Goal: Navigation & Orientation: Understand site structure

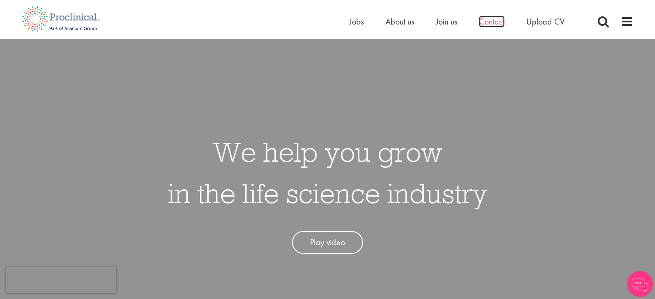
click at [496, 22] on span "Contact" at bounding box center [492, 21] width 26 height 11
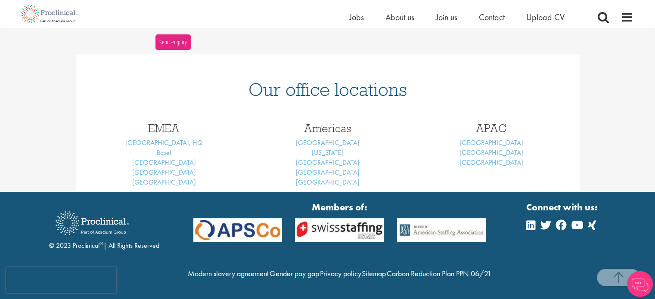
scroll to position [348, 0]
click at [167, 158] on link "Brussels" at bounding box center [164, 162] width 64 height 9
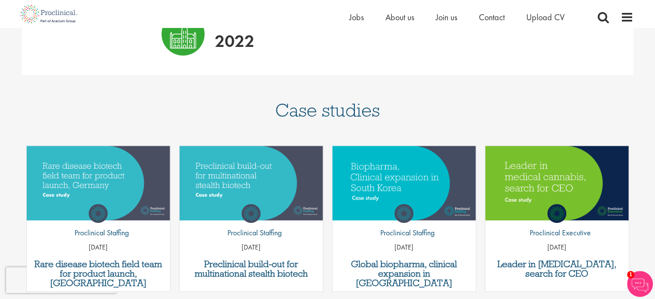
scroll to position [703, 0]
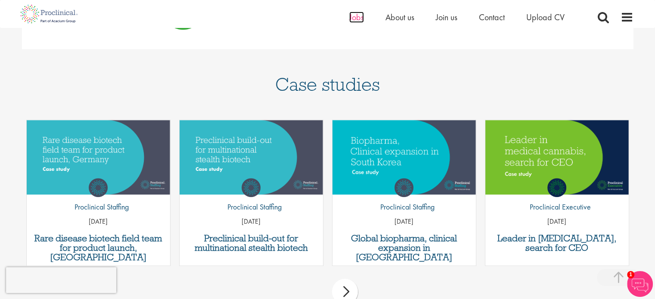
click at [355, 17] on span "Jobs" at bounding box center [356, 17] width 15 height 11
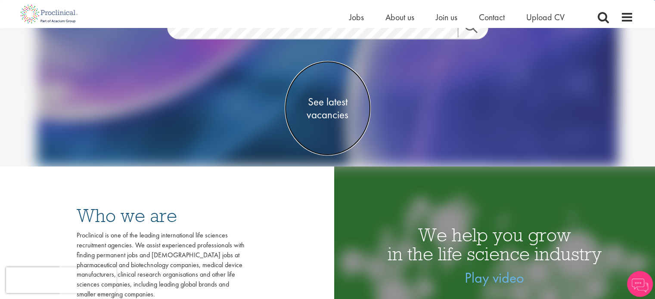
click at [327, 111] on span "See latest vacancies" at bounding box center [328, 109] width 86 height 26
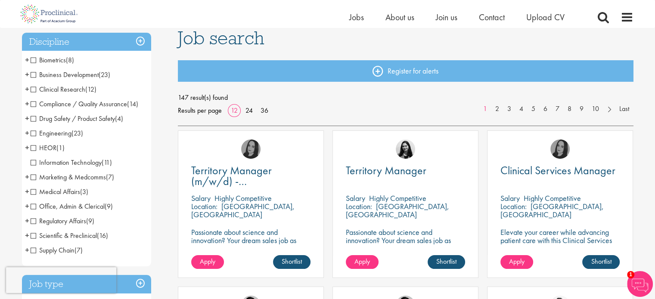
scroll to position [59, 0]
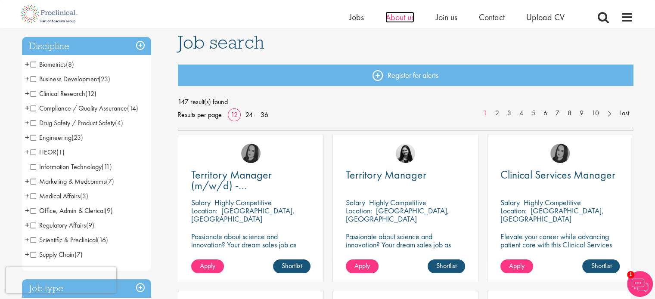
click at [403, 20] on span "About us" at bounding box center [399, 17] width 29 height 11
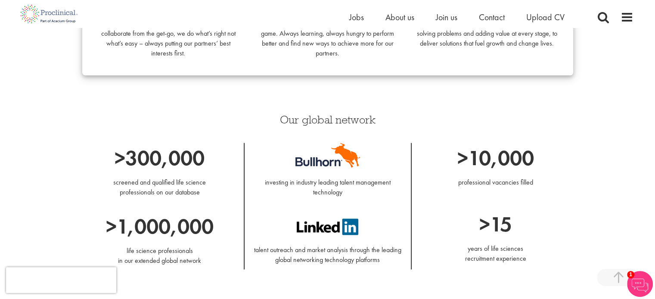
scroll to position [16, 0]
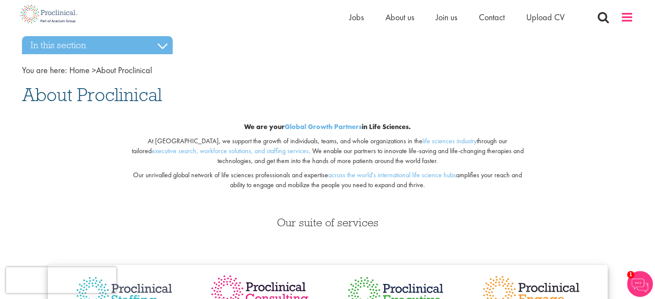
click at [625, 18] on span at bounding box center [627, 17] width 13 height 13
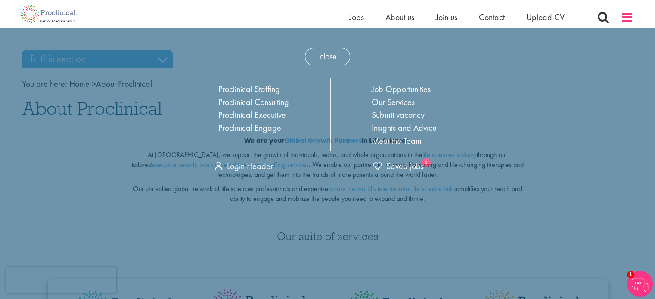
scroll to position [0, 0]
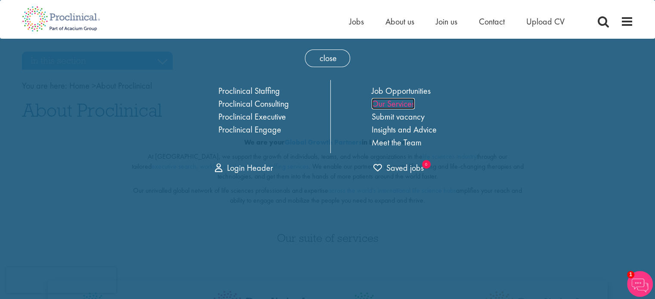
click at [405, 102] on link "Our Services" at bounding box center [393, 103] width 43 height 11
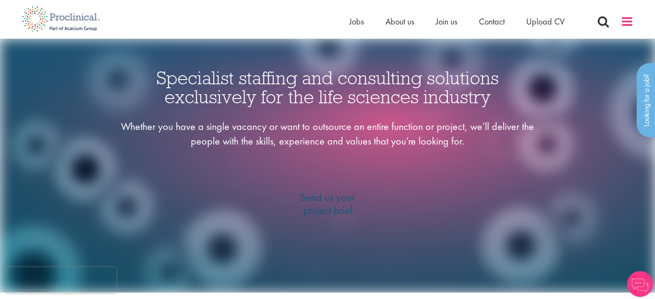
drag, startPoint x: 634, startPoint y: 22, endPoint x: 628, endPoint y: 23, distance: 5.3
click at [628, 23] on div "Home Jobs About us Join us Contact Upload CV" at bounding box center [328, 16] width 624 height 32
click at [629, 23] on span at bounding box center [627, 21] width 13 height 13
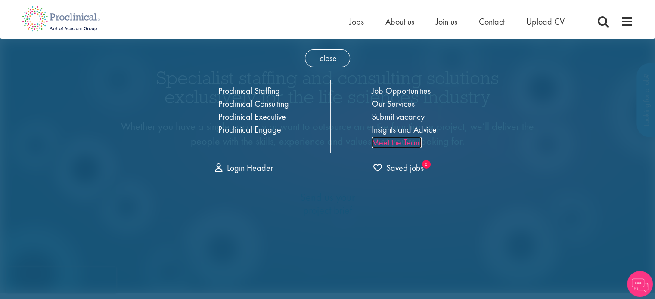
click at [413, 143] on link "Meet the Team" at bounding box center [397, 142] width 50 height 11
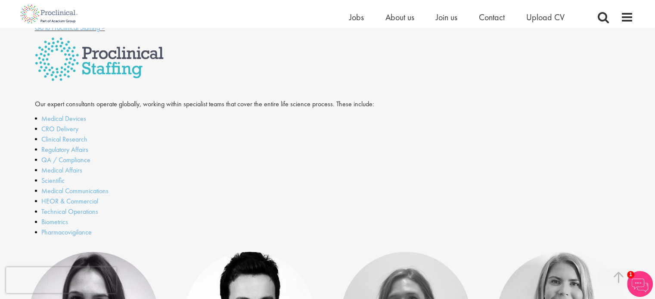
scroll to position [201, 0]
click at [73, 118] on link "Medical Devices" at bounding box center [63, 118] width 45 height 9
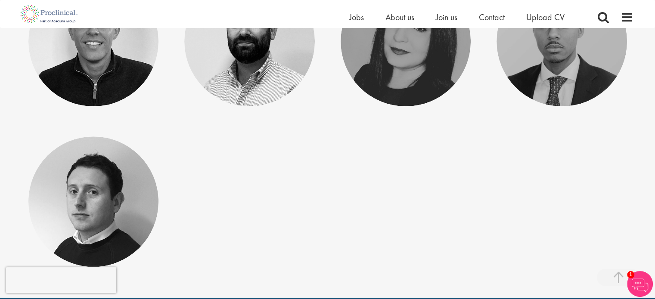
scroll to position [801, 0]
